Goal: Information Seeking & Learning: Learn about a topic

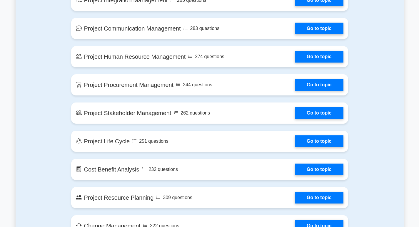
scroll to position [324, 0]
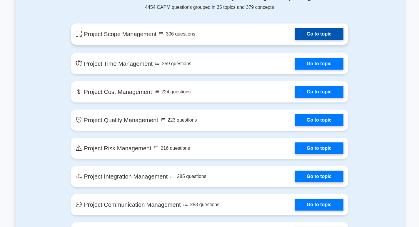
click at [317, 35] on link "Go to topic" at bounding box center [319, 34] width 48 height 12
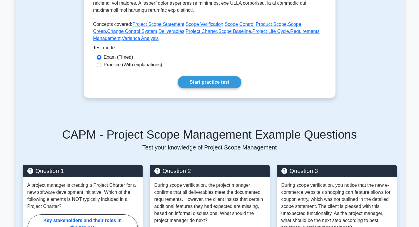
scroll to position [235, 0]
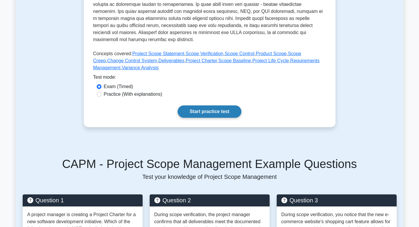
click at [200, 112] on link "Start practice test" at bounding box center [210, 112] width 64 height 12
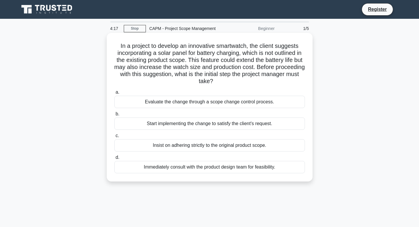
click at [163, 170] on div "Immediately consult with the product design team for feasibility." at bounding box center [209, 167] width 191 height 12
click at [114, 160] on input "d. Immediately consult with the product design team for feasibility." at bounding box center [114, 158] width 0 height 4
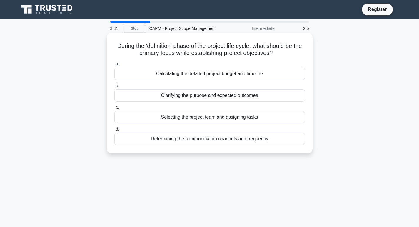
click at [242, 97] on div "Clarifying the purpose and expected outcomes" at bounding box center [209, 95] width 191 height 12
click at [114, 88] on input "b. Clarifying the purpose and expected outcomes" at bounding box center [114, 86] width 0 height 4
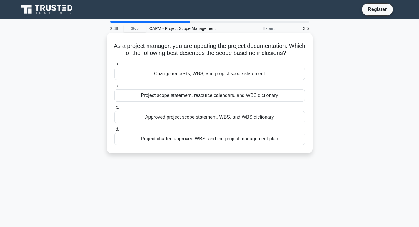
click at [188, 142] on div "Project charter, approved WBS, and the project management plan" at bounding box center [209, 139] width 191 height 12
click at [114, 132] on input "d. Project charter, approved WBS, and the project management plan" at bounding box center [114, 130] width 0 height 4
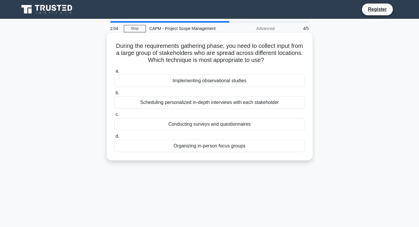
click at [258, 124] on div "Conducting surveys and questionnaires" at bounding box center [209, 124] width 191 height 12
click at [114, 117] on input "c. Conducting surveys and questionnaires" at bounding box center [114, 115] width 0 height 4
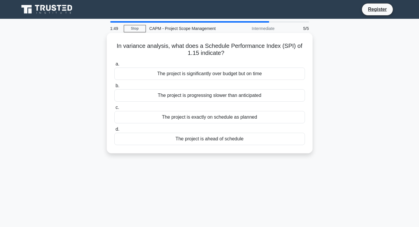
click at [193, 141] on div "The project is ahead of schedule" at bounding box center [209, 139] width 191 height 12
click at [114, 132] on input "d. The project is ahead of schedule" at bounding box center [114, 130] width 0 height 4
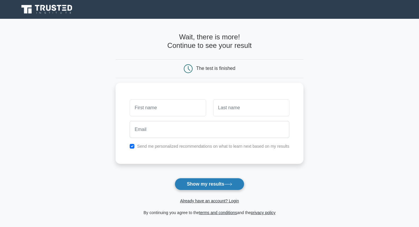
click at [199, 187] on button "Show my results" at bounding box center [209, 184] width 69 height 12
